Goal: Find specific page/section: Find specific page/section

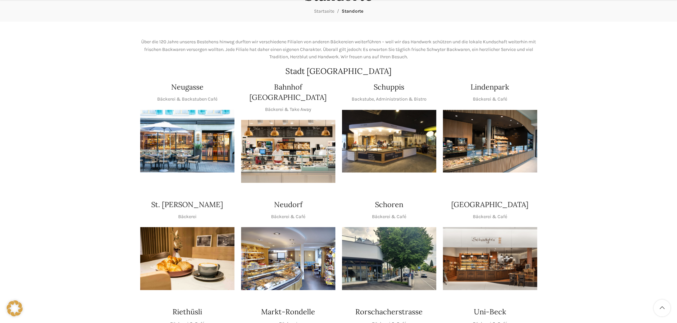
scroll to position [81, 0]
click at [367, 130] on img "1 / 1" at bounding box center [389, 141] width 94 height 63
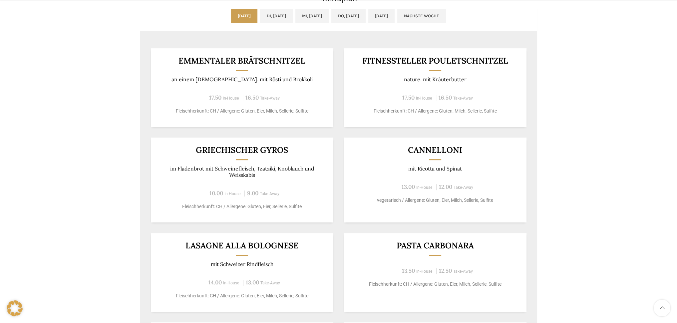
scroll to position [365, 0]
click at [604, 76] on div "Backstubenbistro Schuppis Wochentag ÖFFNUNGSZEITEN [PERSON_NAME] 06:00 - 16:30 …" at bounding box center [338, 56] width 677 height 720
click at [581, 85] on div "Backstubenbistro Schuppis Wochentag ÖFFNUNGSZEITEN [PERSON_NAME] 06:00 - 16:30 …" at bounding box center [338, 56] width 677 height 720
click at [75, 56] on div "Backstubenbistro Schuppis Wochentag ÖFFNUNGSZEITEN [PERSON_NAME] 06:00 - 16:30 …" at bounding box center [338, 56] width 677 height 720
